Goal: Task Accomplishment & Management: Complete application form

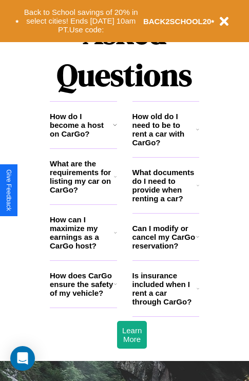
scroll to position [1244, 0]
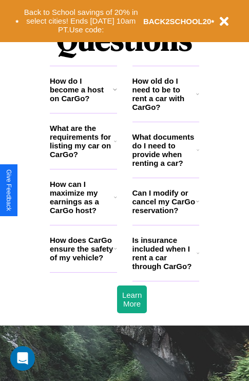
click at [83, 214] on h3 "How can I maximize my earnings as a CarGo host?" at bounding box center [82, 197] width 64 height 35
click at [165, 270] on h3 "Is insurance included when I rent a car through CarGo?" at bounding box center [164, 253] width 64 height 35
click at [83, 262] on h3 "How does CarGo ensure the safety of my vehicle?" at bounding box center [82, 249] width 64 height 26
click at [165, 215] on h3 "Can I modify or cancel my CarGo reservation?" at bounding box center [164, 201] width 64 height 26
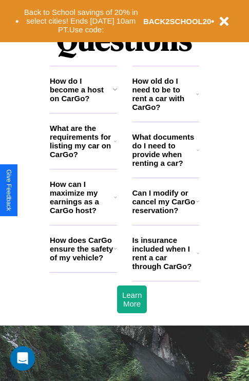
click at [197, 205] on icon at bounding box center [197, 201] width 3 height 8
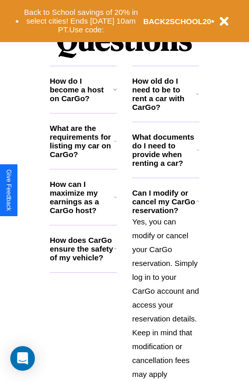
click at [114, 93] on icon at bounding box center [115, 89] width 4 height 8
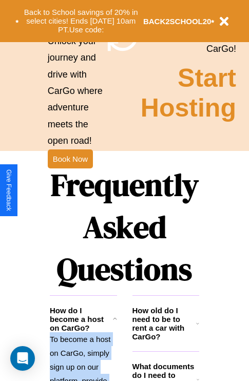
scroll to position [800, 0]
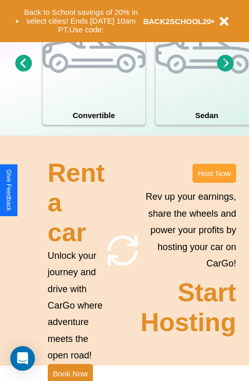
click at [214, 183] on button "Host Now" at bounding box center [215, 173] width 44 height 19
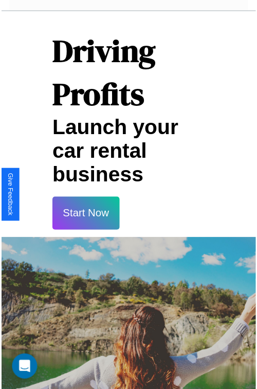
scroll to position [18, 0]
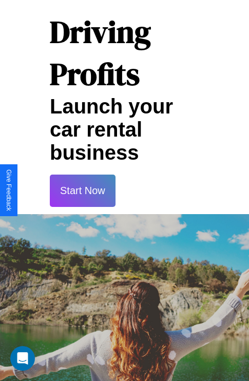
click at [82, 190] on button "Start Now" at bounding box center [83, 191] width 66 height 32
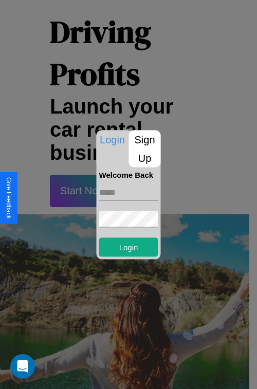
click at [144, 148] on p "Sign Up" at bounding box center [145, 148] width 32 height 37
